Goal: Task Accomplishment & Management: Manage account settings

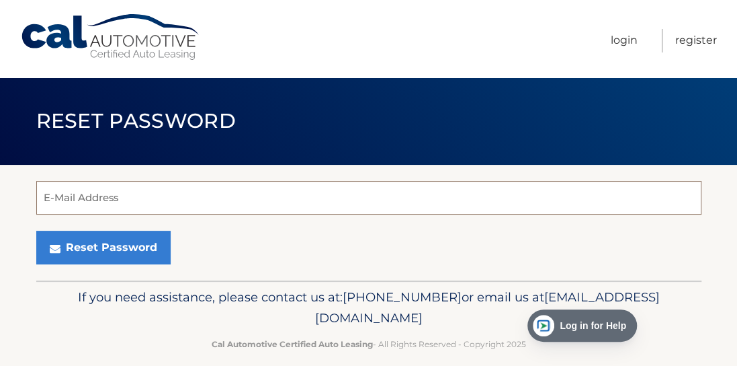
click at [90, 194] on input "E-Mail Address" at bounding box center [368, 198] width 665 height 34
type input "[EMAIL_ADDRESS][DOMAIN_NAME]"
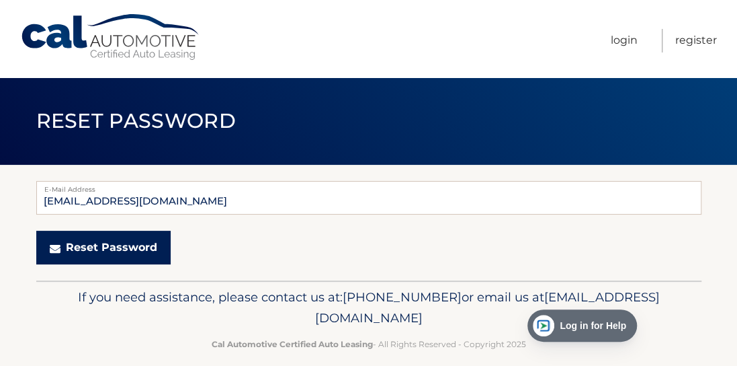
click at [80, 247] on button "Reset Password" at bounding box center [103, 248] width 134 height 34
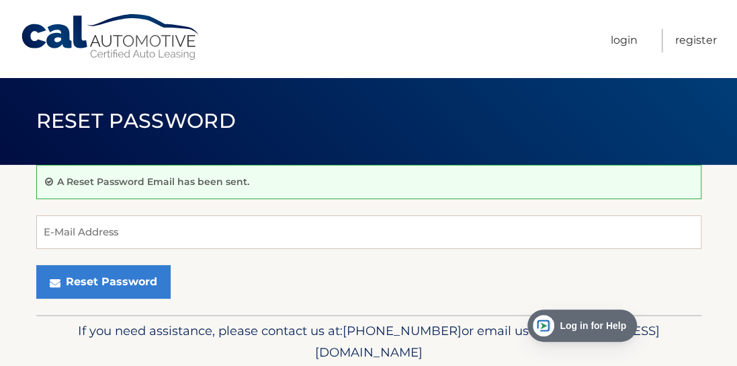
scroll to position [50, 0]
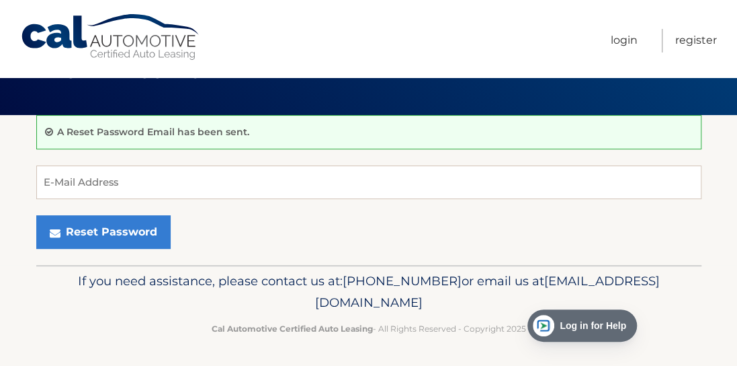
click at [169, 128] on p "A Reset Password Email has been sent." at bounding box center [153, 132] width 192 height 12
